Goal: Use online tool/utility

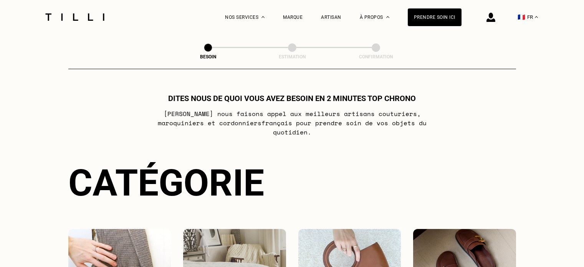
scroll to position [101, 0]
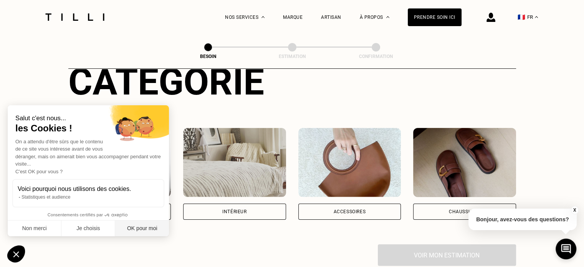
click at [146, 223] on button "OK pour moi" at bounding box center [142, 228] width 54 height 16
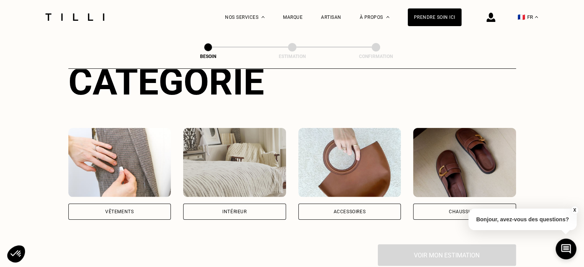
click at [249, 188] on div "Intérieur" at bounding box center [234, 174] width 103 height 92
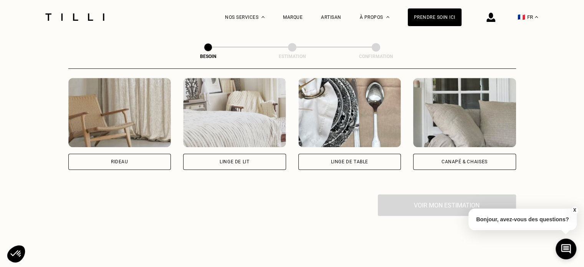
scroll to position [352, 0]
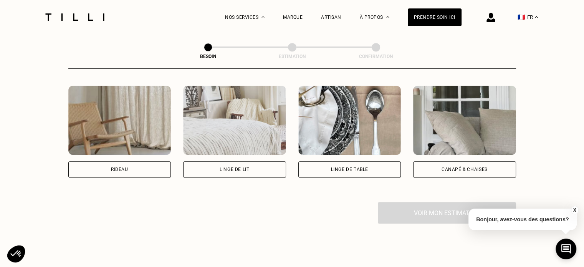
click at [119, 167] on div "Rideau" at bounding box center [119, 169] width 17 height 5
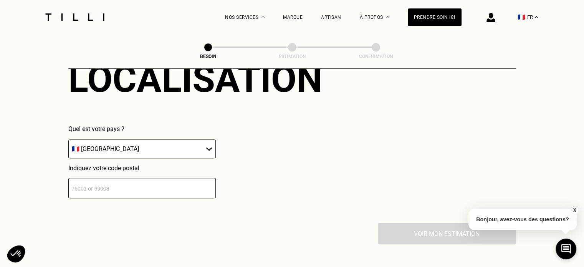
scroll to position [524, 0]
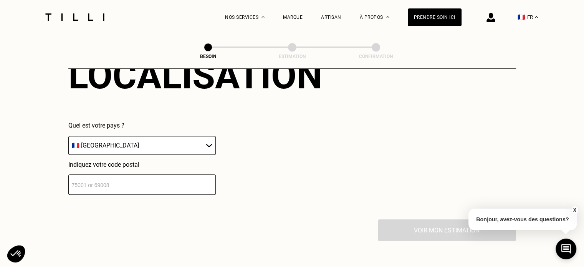
click at [173, 141] on select "🇩🇪 [GEOGRAPHIC_DATA] 🇦🇹 [GEOGRAPHIC_DATA] 🇧🇪 [GEOGRAPHIC_DATA] 🇧🇬 Bulgarie 🇨🇾 C…" at bounding box center [141, 145] width 147 height 19
select select "BE"
click at [68, 136] on select "🇩🇪 [GEOGRAPHIC_DATA] 🇦🇹 [GEOGRAPHIC_DATA] 🇧🇪 [GEOGRAPHIC_DATA] 🇧🇬 Bulgarie 🇨🇾 C…" at bounding box center [141, 145] width 147 height 19
click at [131, 178] on input "number" at bounding box center [141, 184] width 147 height 20
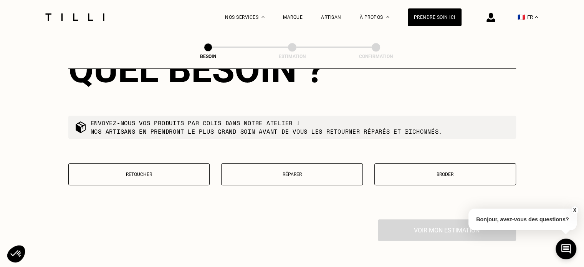
scroll to position [726, 0]
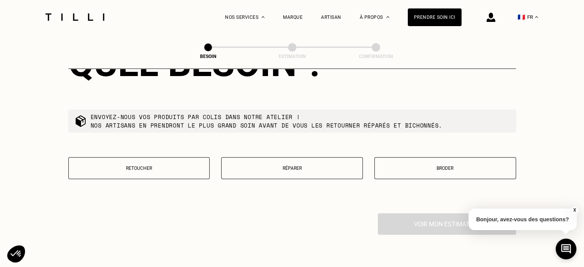
type input "1970"
click at [286, 159] on button "Réparer" at bounding box center [292, 168] width 142 height 22
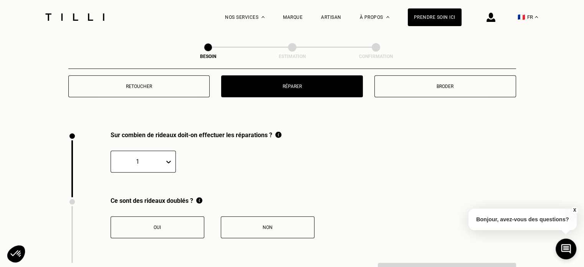
scroll to position [848, 0]
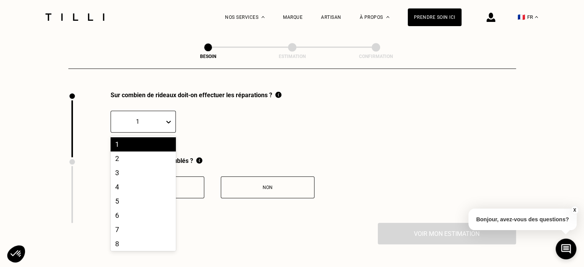
click at [169, 121] on icon at bounding box center [168, 122] width 5 height 3
click at [149, 220] on div "9" at bounding box center [143, 221] width 65 height 14
click at [168, 118] on icon at bounding box center [169, 122] width 8 height 8
click at [143, 208] on div "6" at bounding box center [143, 215] width 65 height 14
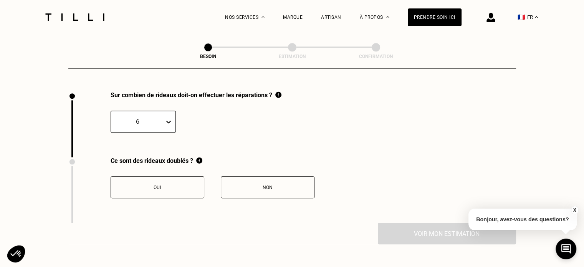
click at [253, 176] on button "Non" at bounding box center [268, 187] width 94 height 22
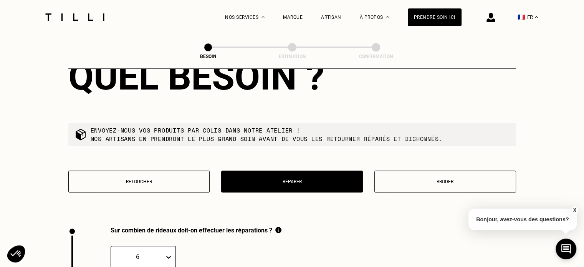
scroll to position [726, 0]
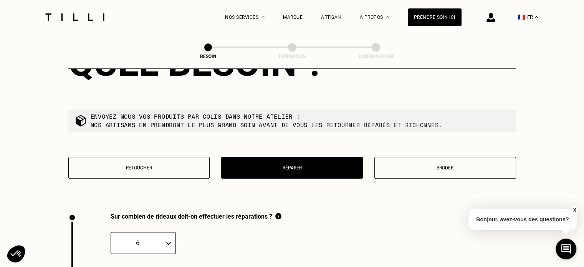
click at [166, 167] on button "Retoucher" at bounding box center [139, 168] width 142 height 22
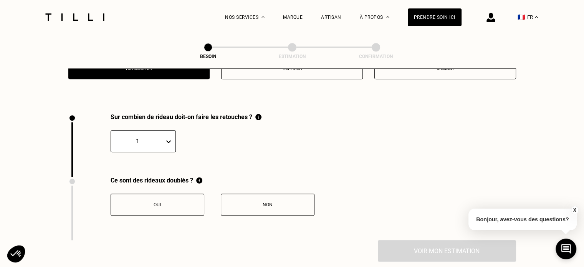
scroll to position [848, 0]
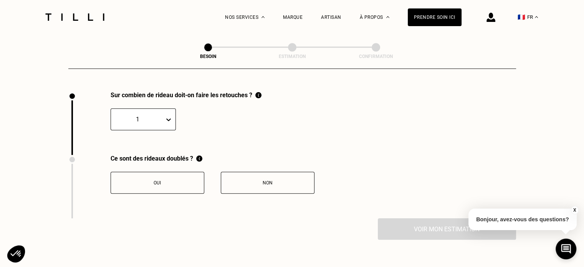
click at [159, 115] on div at bounding box center [138, 119] width 46 height 9
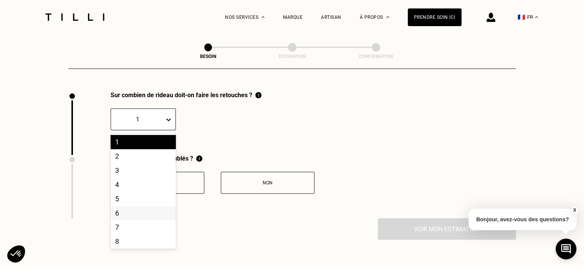
click at [149, 210] on div "6" at bounding box center [143, 213] width 65 height 14
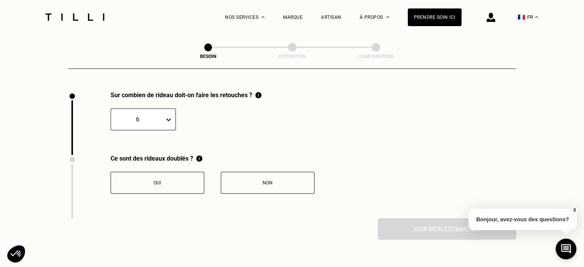
click at [262, 181] on button "Non" at bounding box center [268, 183] width 94 height 22
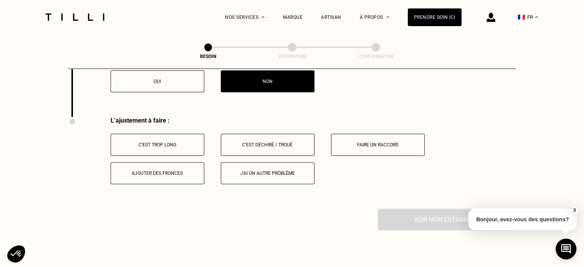
scroll to position [975, 0]
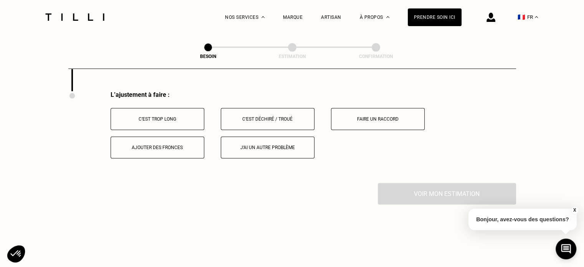
click at [150, 119] on button "C‘est trop long" at bounding box center [158, 119] width 94 height 22
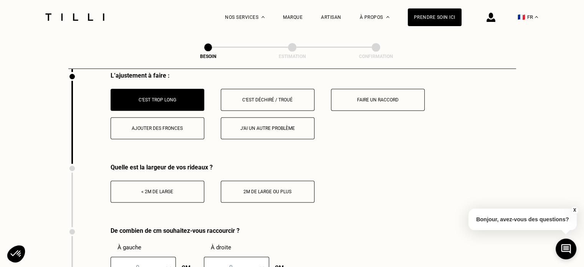
scroll to position [996, 0]
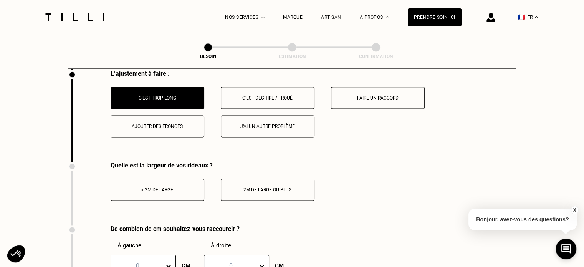
click at [179, 188] on button "< 2m de large" at bounding box center [158, 190] width 94 height 22
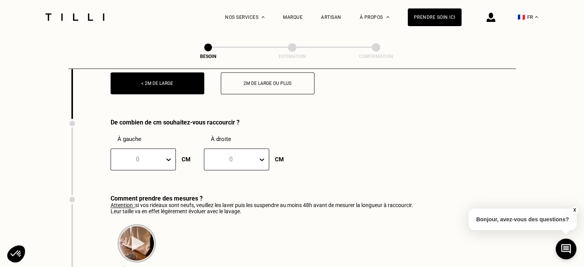
scroll to position [1092, 0]
